Goal: Task Accomplishment & Management: Manage account settings

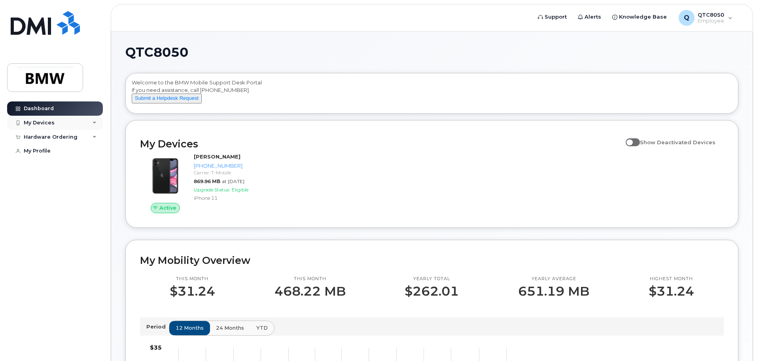
click at [32, 123] on div "My Devices" at bounding box center [39, 123] width 31 height 6
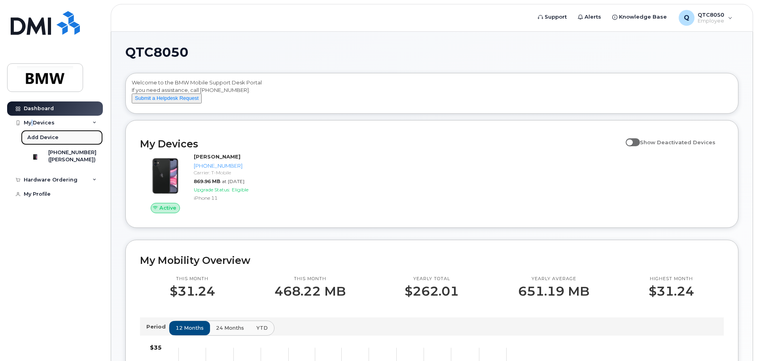
click at [41, 137] on div "Add Device" at bounding box center [42, 137] width 31 height 7
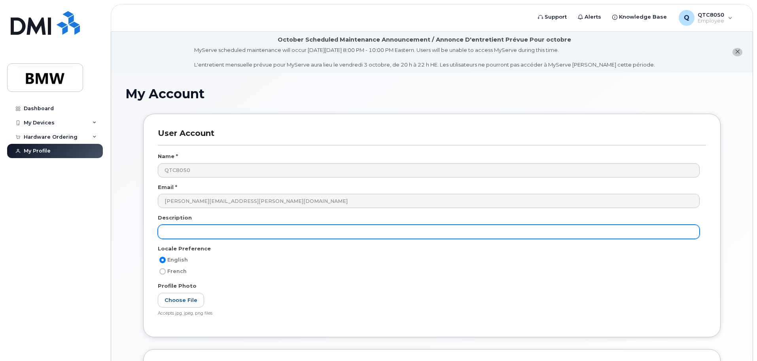
click at [210, 235] on input "text" at bounding box center [429, 231] width 542 height 14
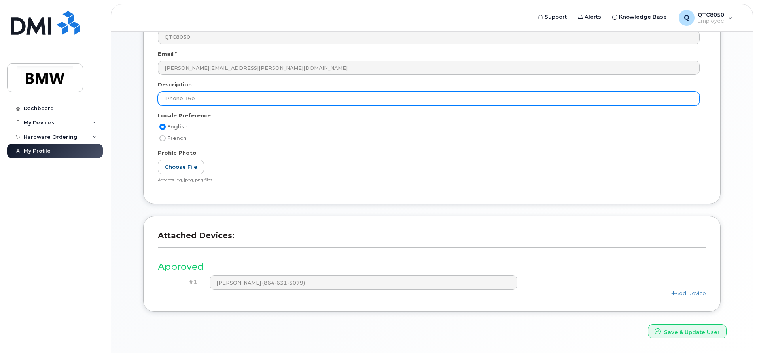
scroll to position [150, 0]
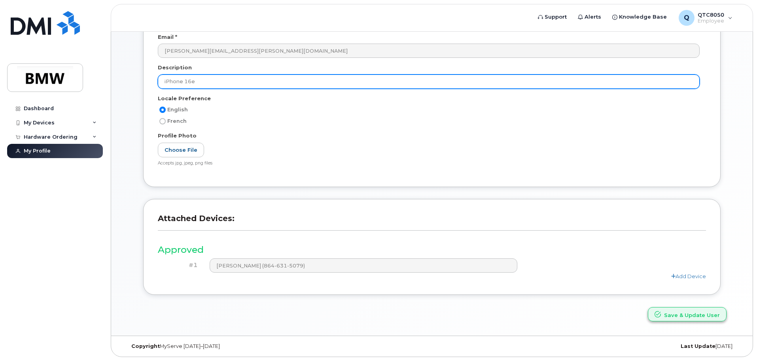
type input "iPhone 16e"
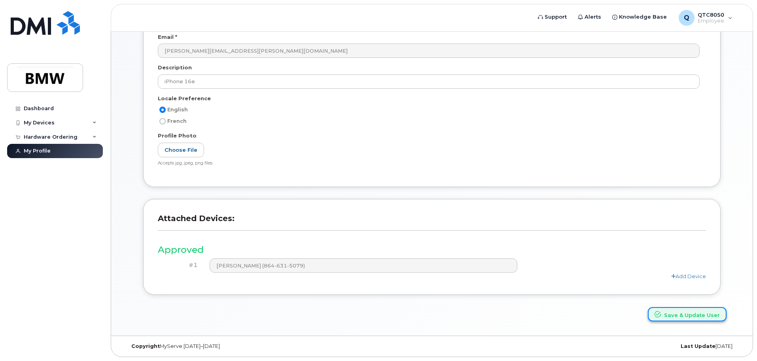
click at [678, 315] on button "Save & Update User" at bounding box center [687, 314] width 79 height 15
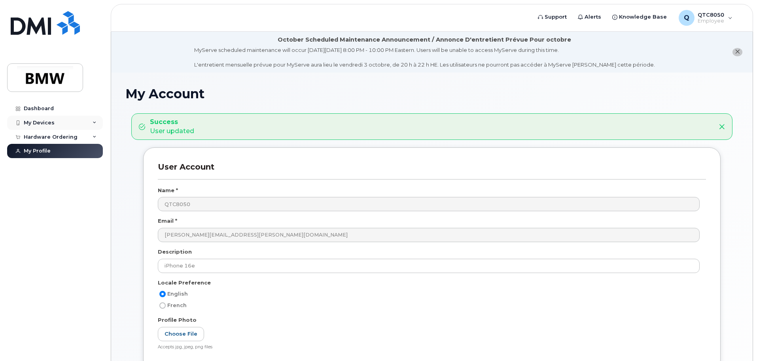
click at [78, 126] on div "My Devices" at bounding box center [55, 123] width 96 height 14
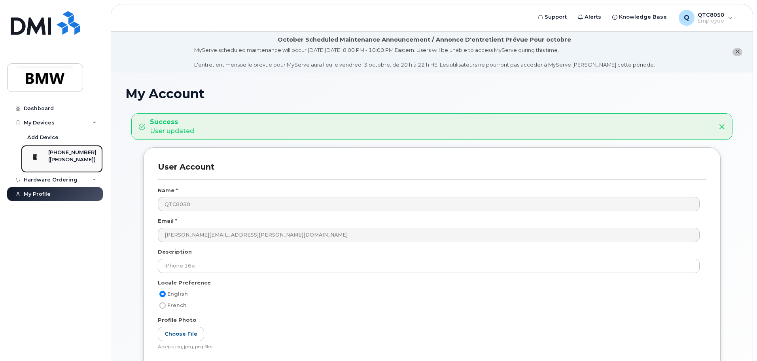
click at [72, 154] on div "[PHONE_NUMBER]" at bounding box center [72, 152] width 48 height 7
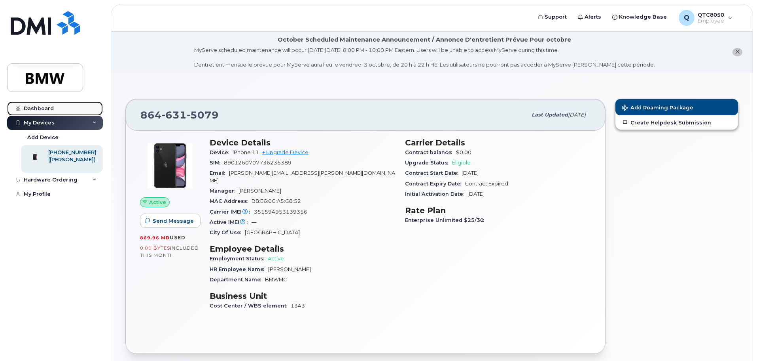
click at [45, 103] on link "Dashboard" at bounding box center [55, 108] width 96 height 14
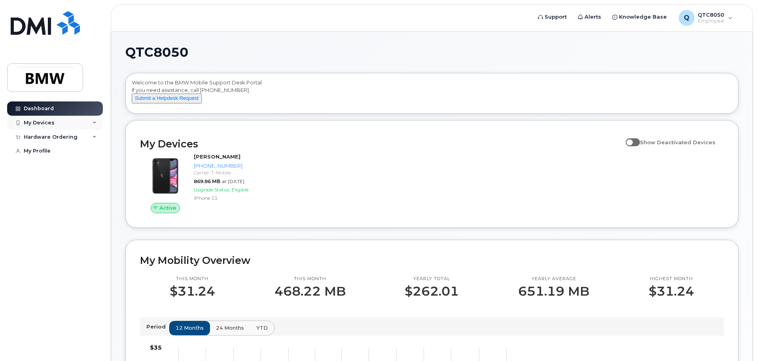
click at [51, 121] on div "My Devices" at bounding box center [39, 123] width 31 height 6
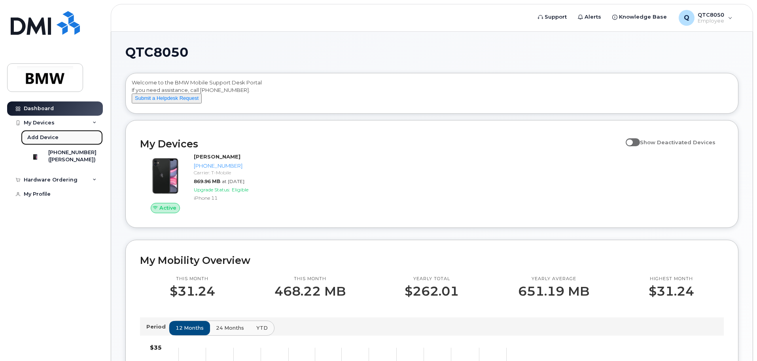
click at [48, 138] on div "Add Device" at bounding box center [42, 137] width 31 height 7
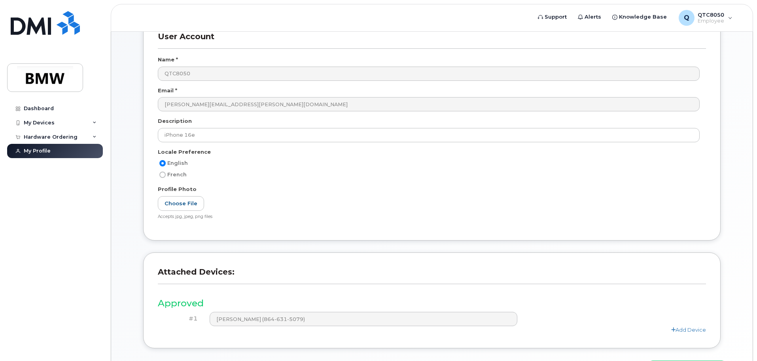
scroll to position [71, 0]
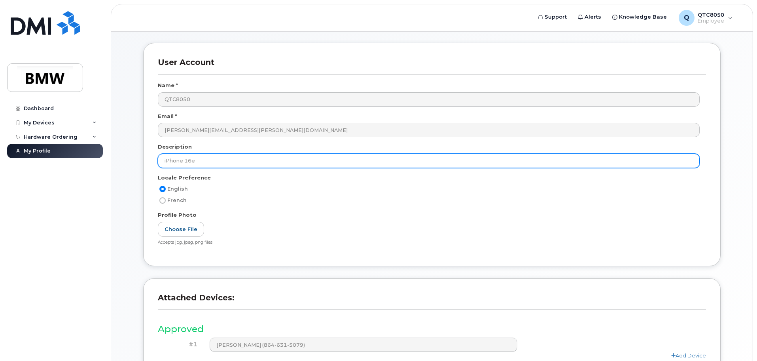
drag, startPoint x: 200, startPoint y: 161, endPoint x: 86, endPoint y: 146, distance: 114.6
click at [111, 146] on div "Support Alerts Knowledge Base Q QTC8050 Employee English Français Sign out Dash…" at bounding box center [432, 188] width 643 height 454
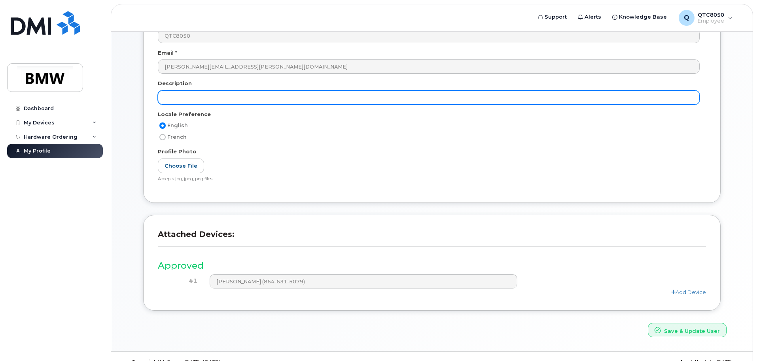
scroll to position [150, 0]
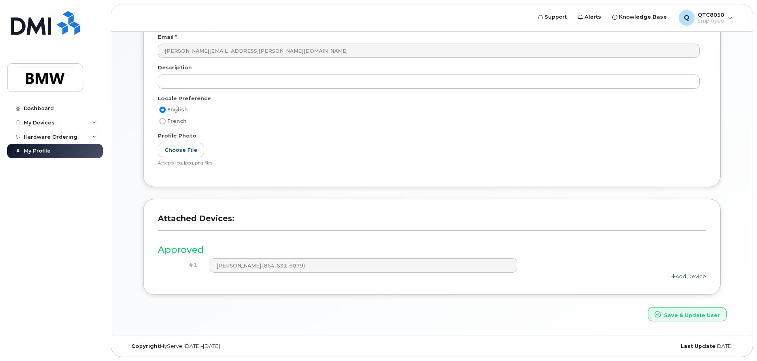
click at [691, 277] on link "Add Device" at bounding box center [689, 276] width 35 height 6
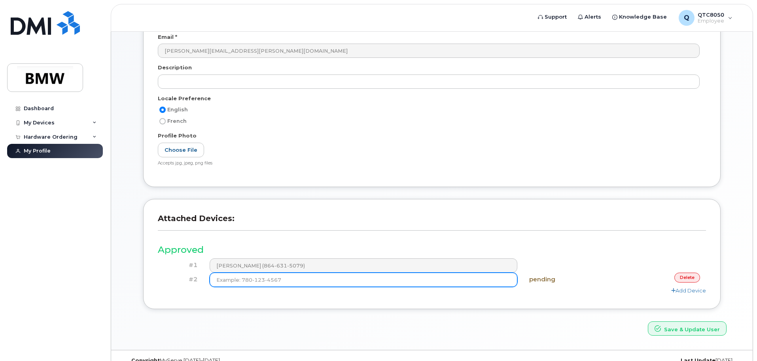
click at [314, 281] on input at bounding box center [364, 279] width 308 height 14
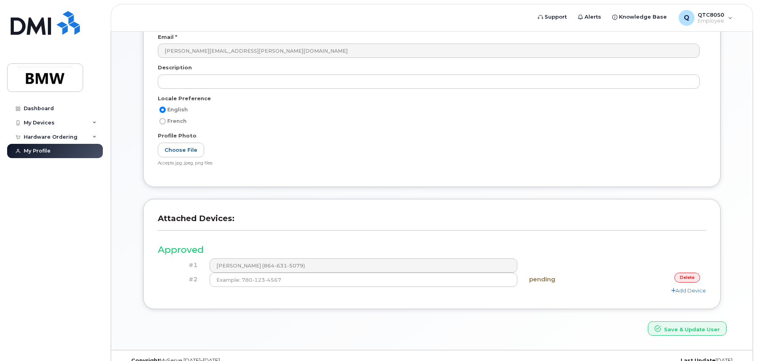
click at [691, 278] on link "delete" at bounding box center [688, 277] width 26 height 10
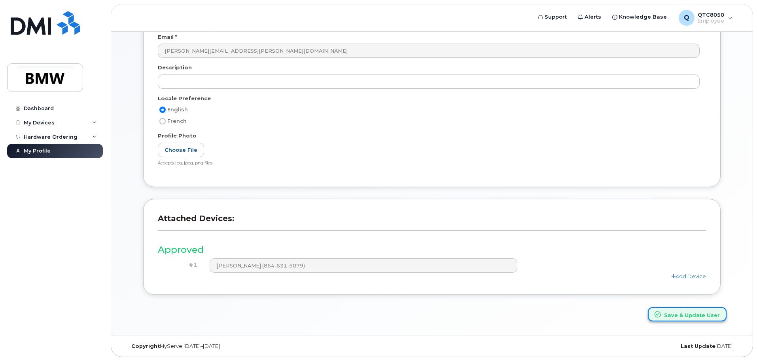
click at [686, 317] on button "Save & Update User" at bounding box center [687, 314] width 79 height 15
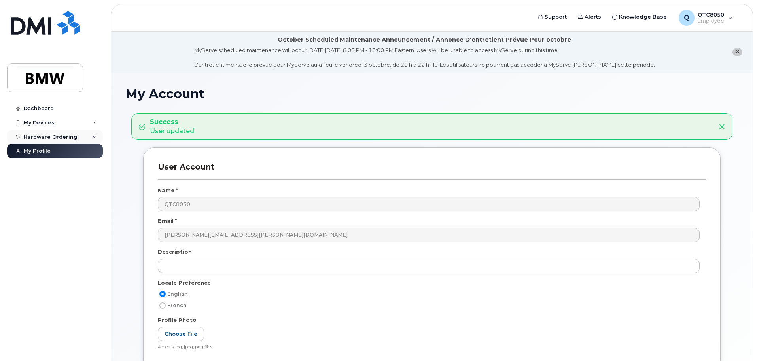
click at [53, 137] on div "Hardware Ordering" at bounding box center [51, 137] width 54 height 6
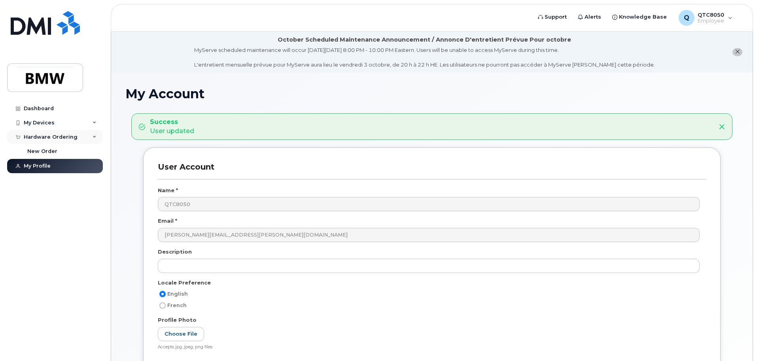
click at [49, 138] on div "Hardware Ordering" at bounding box center [51, 137] width 54 height 6
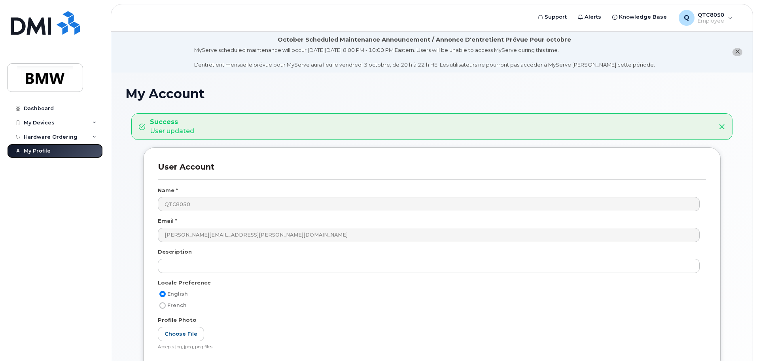
click at [47, 150] on div "My Profile" at bounding box center [37, 151] width 27 height 6
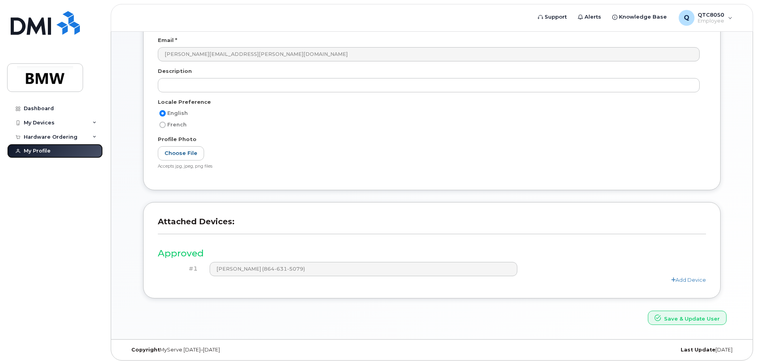
scroll to position [184, 0]
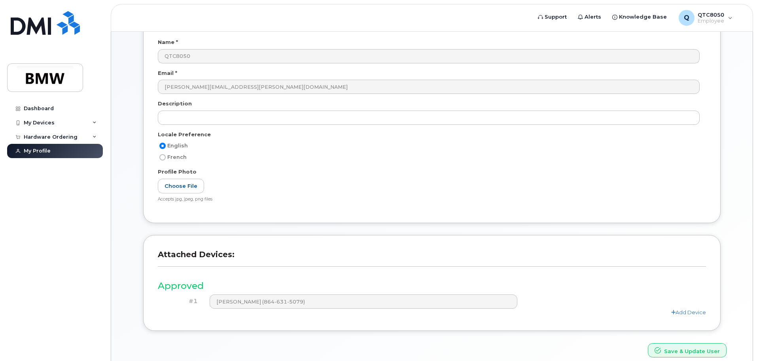
scroll to position [150, 0]
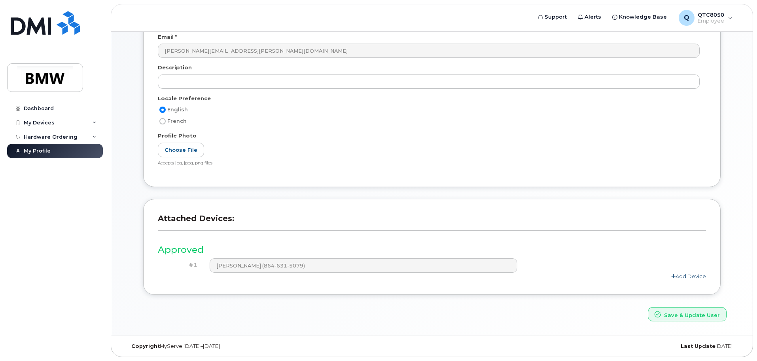
click at [687, 274] on link "Add Device" at bounding box center [689, 276] width 35 height 6
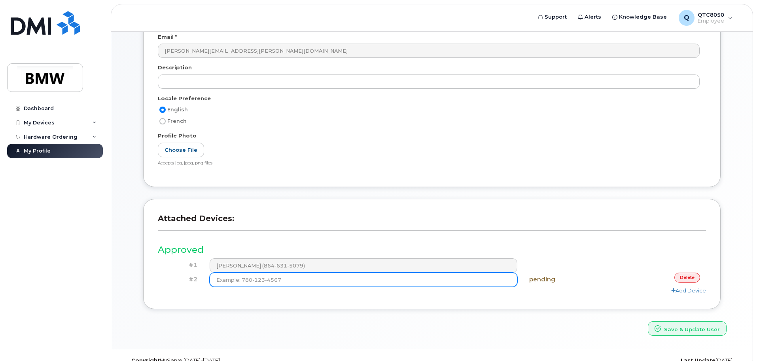
click at [281, 284] on input at bounding box center [364, 279] width 308 height 14
type input "[PHONE_NUMBER]"
click at [648, 321] on button "Save & Update User" at bounding box center [687, 328] width 79 height 15
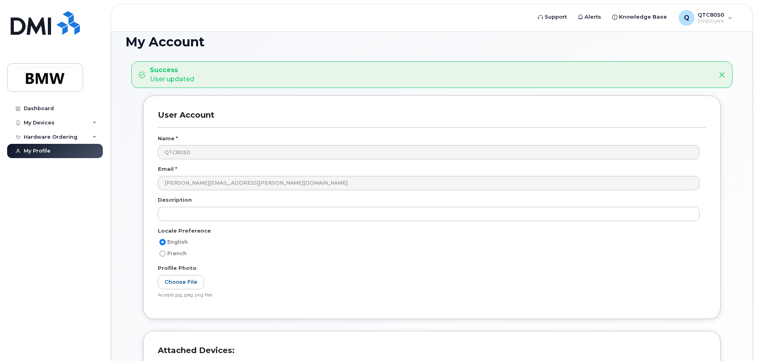
scroll to position [26, 0]
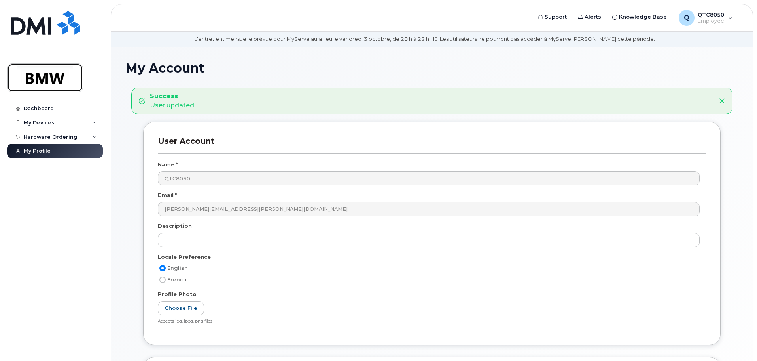
click at [47, 80] on img at bounding box center [45, 77] width 61 height 23
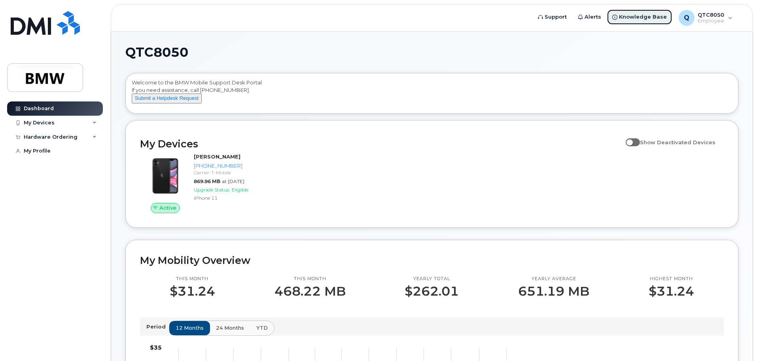
click at [649, 19] on span "Knowledge Base" at bounding box center [643, 17] width 48 height 8
click at [283, 38] on div "QTC8050 Welcome to the BMW Mobile Support Desk Portal If you need assistance, c…" at bounding box center [432, 357] width 642 height 651
click at [62, 142] on div "Hardware Ordering" at bounding box center [55, 137] width 96 height 14
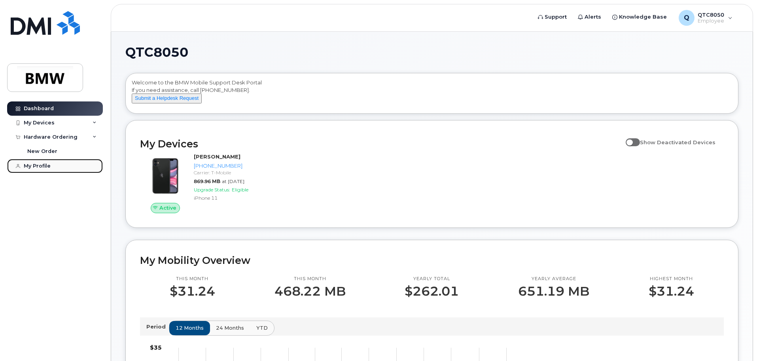
click at [45, 168] on div "My Profile" at bounding box center [37, 166] width 27 height 6
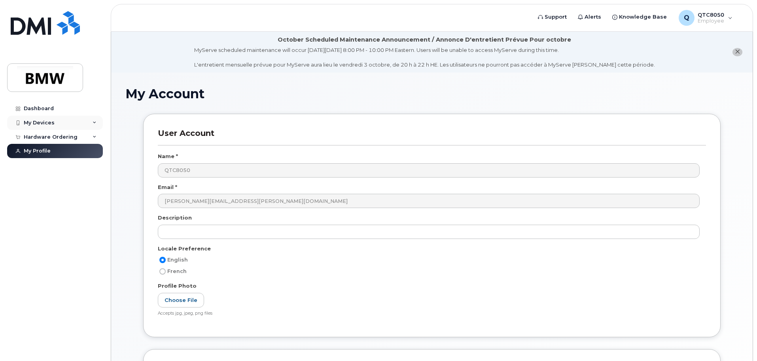
click at [42, 122] on div "My Devices" at bounding box center [39, 123] width 31 height 6
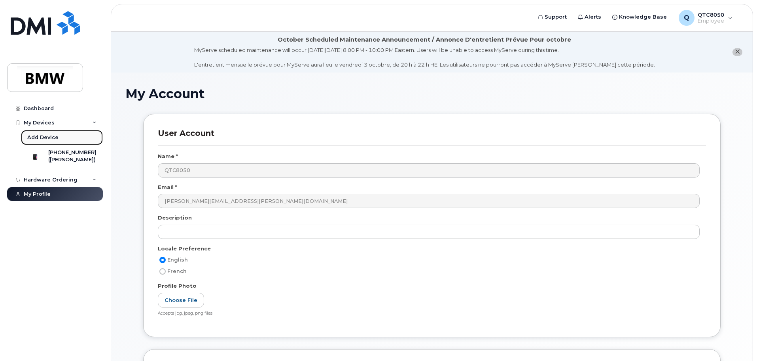
click at [54, 136] on div "Add Device" at bounding box center [42, 137] width 31 height 7
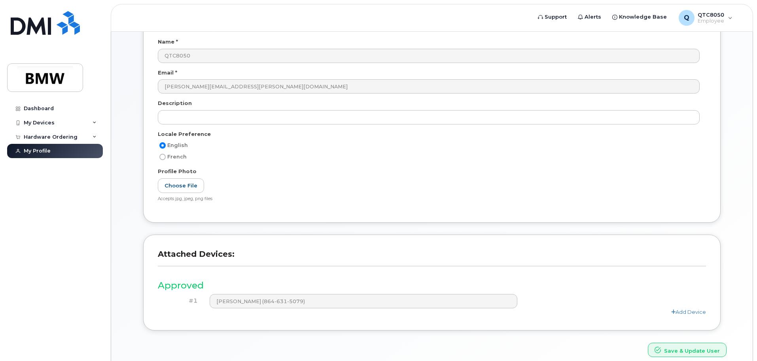
scroll to position [150, 0]
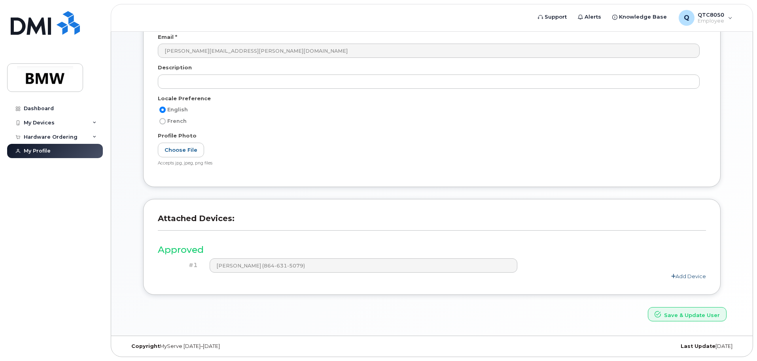
click at [683, 278] on link "Add Device" at bounding box center [689, 276] width 35 height 6
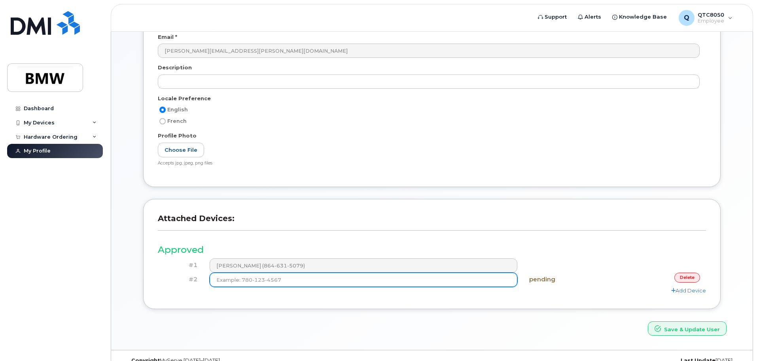
click at [281, 277] on input at bounding box center [364, 279] width 308 height 14
type input "(864) 631-5079"
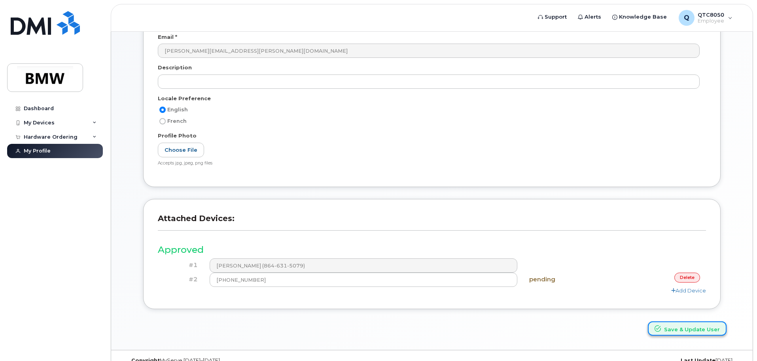
click at [681, 328] on button "Save & Update User" at bounding box center [687, 328] width 79 height 15
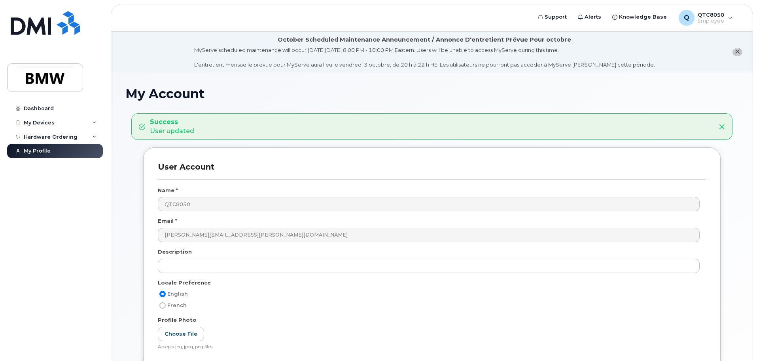
click at [102, 251] on div "Dashboard My Devices Add Device [PHONE_NUMBER] ([PERSON_NAME]) Hardware Orderin…" at bounding box center [56, 224] width 98 height 247
click at [702, 17] on span "QTC8050" at bounding box center [711, 14] width 27 height 6
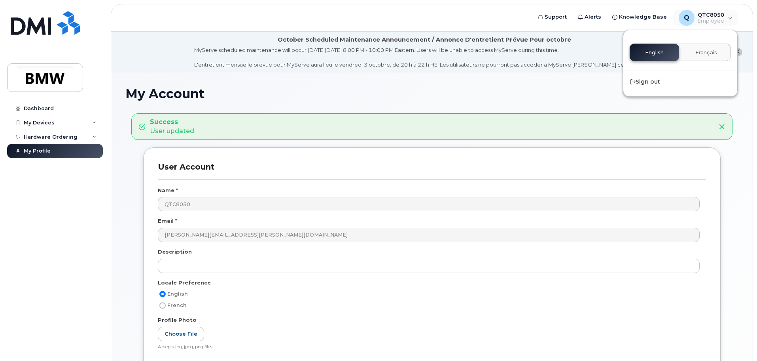
click at [570, 87] on h1 "My Account" at bounding box center [431, 94] width 613 height 14
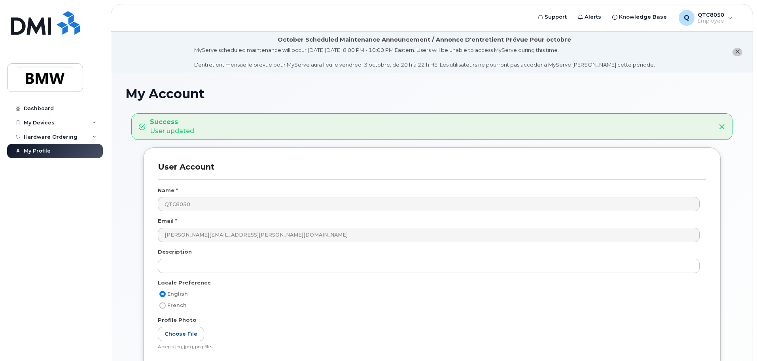
click at [740, 50] on button "close notification" at bounding box center [738, 52] width 10 height 8
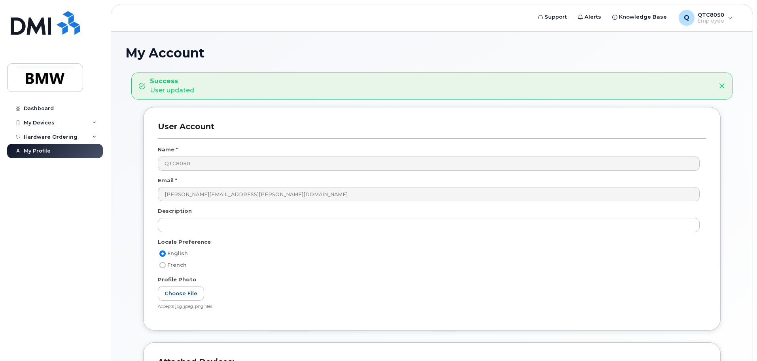
click at [489, 55] on h1 "My Account" at bounding box center [431, 53] width 613 height 14
click at [36, 105] on div "Dashboard" at bounding box center [39, 108] width 30 height 6
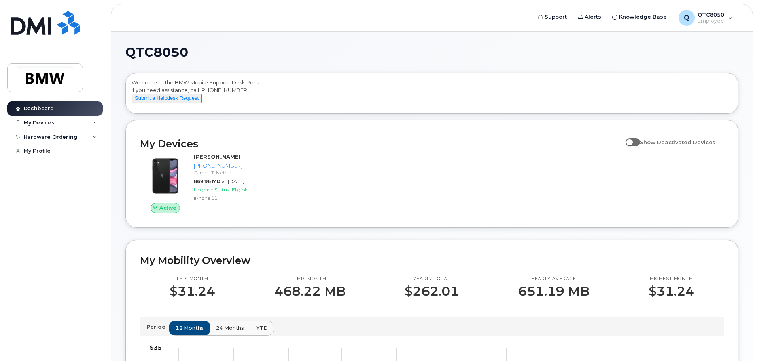
click at [635, 146] on span at bounding box center [633, 142] width 14 height 8
click at [632, 141] on input "Show Deactivated Devices" at bounding box center [629, 138] width 6 height 6
click at [638, 146] on span at bounding box center [633, 142] width 14 height 8
click at [632, 141] on input "Show Deactivated Devices" at bounding box center [629, 138] width 6 height 6
checkbox input "false"
